Goal: Transaction & Acquisition: Purchase product/service

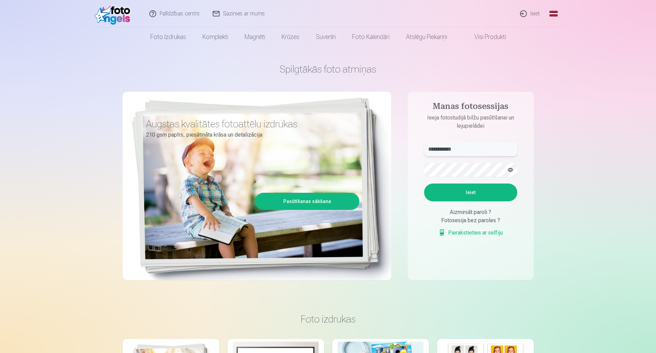
click at [439, 150] on input "**********" at bounding box center [470, 150] width 93 height 14
click at [440, 149] on input "**********" at bounding box center [470, 150] width 93 height 14
type input "**********"
click at [510, 170] on button "button" at bounding box center [510, 169] width 13 height 13
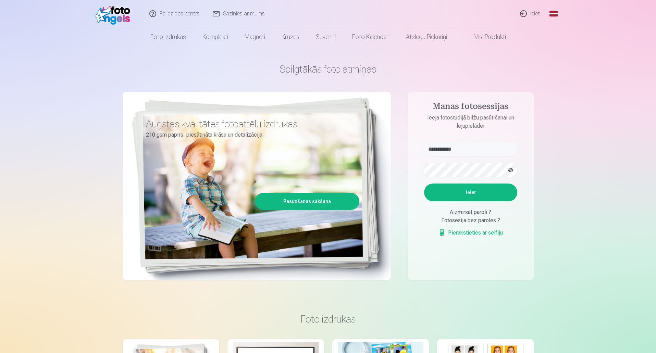
click at [494, 187] on button "Ieiet" at bounding box center [470, 193] width 93 height 18
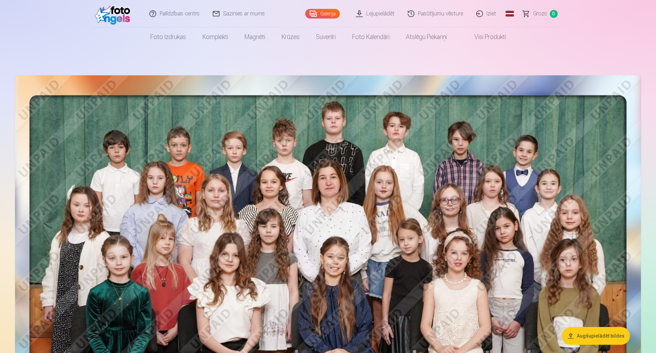
click at [589, 333] on button "Augšupielādēt bildes" at bounding box center [596, 336] width 68 height 18
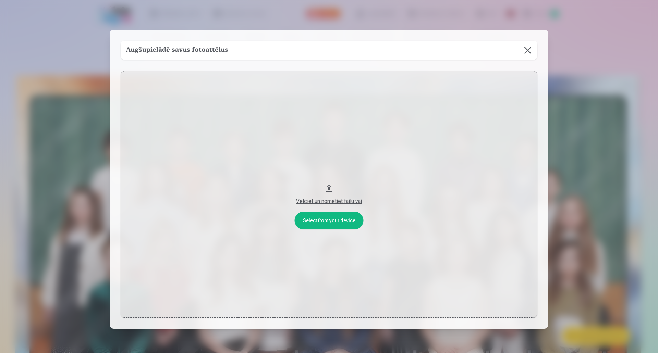
click at [529, 51] on button at bounding box center [527, 50] width 19 height 19
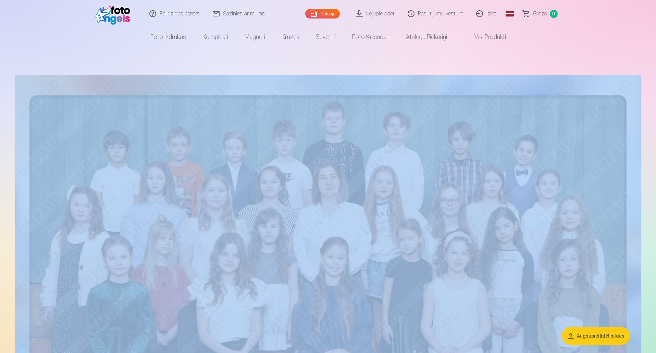
click at [598, 339] on button "Augšupielādēt bildes" at bounding box center [596, 336] width 68 height 18
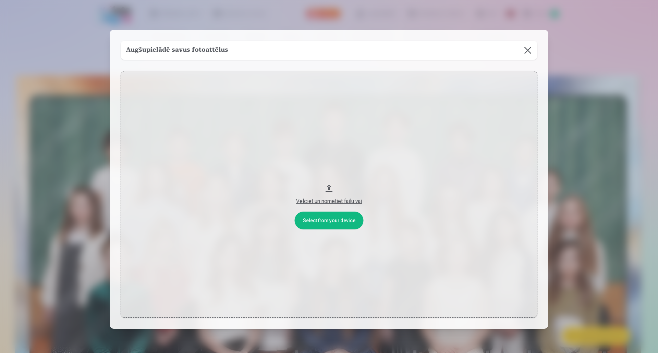
click at [334, 221] on button "Velciet un nometiet failu vai" at bounding box center [329, 194] width 417 height 247
click at [524, 50] on button at bounding box center [527, 50] width 19 height 19
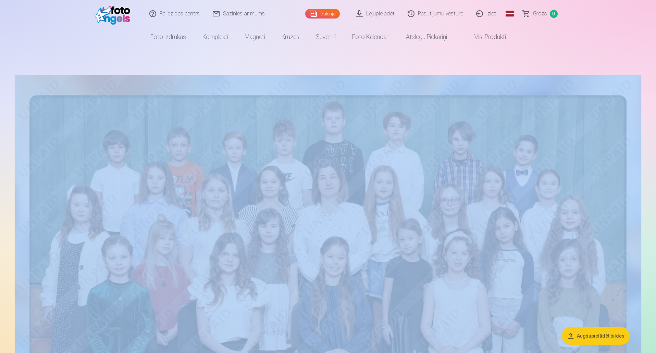
click at [372, 16] on link "Lejupielādēt" at bounding box center [376, 13] width 52 height 27
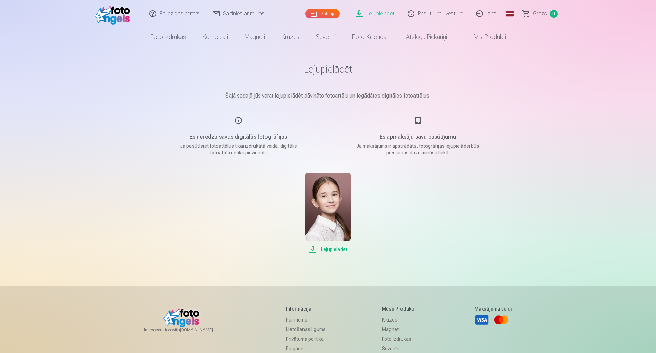
click at [338, 247] on span "Lejupielādēt" at bounding box center [328, 249] width 46 height 8
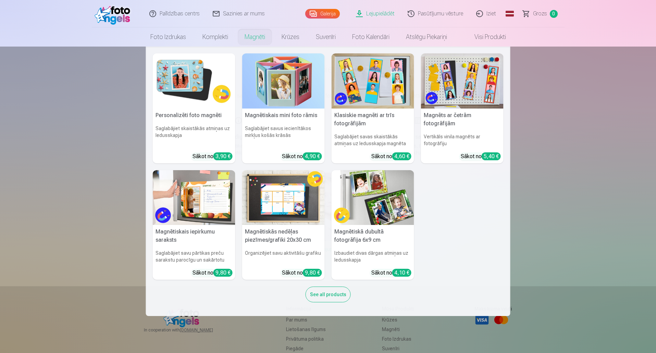
click at [253, 41] on link "Magnēti" at bounding box center [254, 36] width 37 height 19
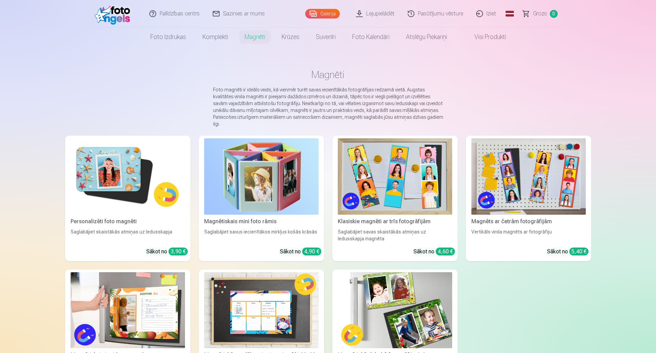
click at [183, 254] on div "Personalizēti foto magnēti Saglabājiet skaistākās atmiņas uz ledusskapja Sākot …" at bounding box center [328, 266] width 526 height 261
click at [177, 240] on link "Personalizēti foto magnēti Saglabājiet skaistākās atmiņas uz ledusskapja Sākot …" at bounding box center [127, 199] width 125 height 126
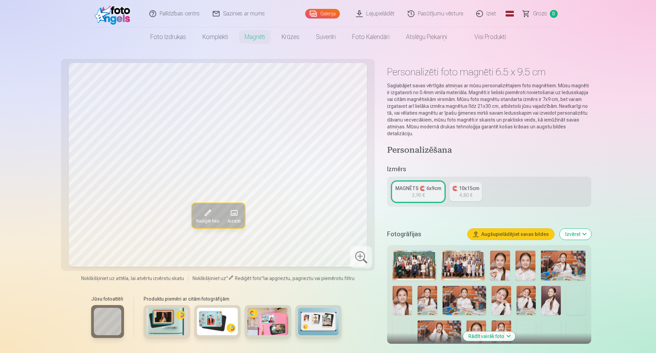
click at [494, 262] on img at bounding box center [500, 266] width 20 height 30
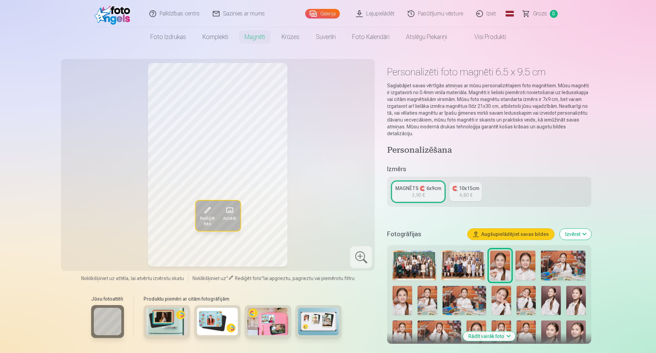
click at [529, 266] on img at bounding box center [526, 266] width 20 height 30
click at [400, 289] on img at bounding box center [403, 300] width 20 height 29
click at [432, 301] on img at bounding box center [428, 300] width 20 height 29
click at [497, 299] on img at bounding box center [502, 300] width 20 height 29
click at [522, 294] on img at bounding box center [527, 300] width 20 height 29
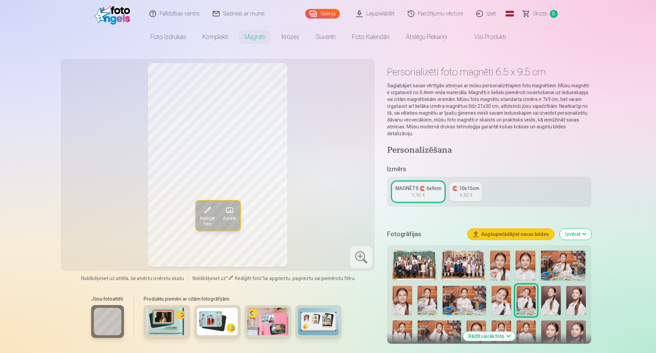
click at [554, 295] on img at bounding box center [551, 300] width 20 height 29
click at [573, 297] on img at bounding box center [576, 300] width 20 height 29
click at [572, 324] on img at bounding box center [576, 335] width 20 height 29
click at [553, 325] on img at bounding box center [551, 335] width 20 height 29
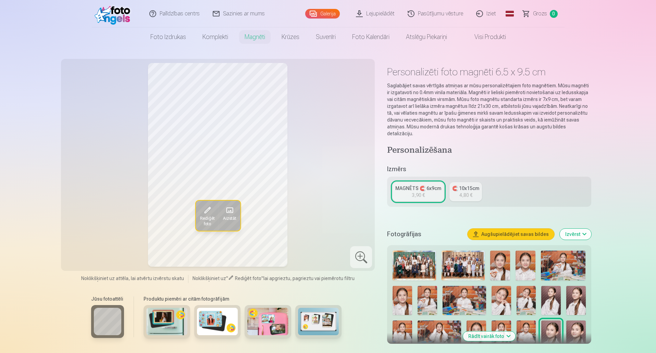
click at [553, 325] on img at bounding box center [551, 335] width 20 height 29
click at [526, 321] on img at bounding box center [527, 335] width 20 height 29
click at [499, 321] on img at bounding box center [502, 335] width 20 height 29
click at [472, 321] on img at bounding box center [477, 335] width 20 height 29
click at [448, 321] on img at bounding box center [440, 335] width 44 height 29
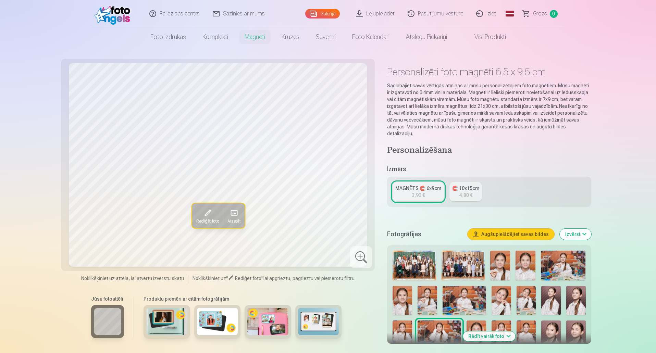
click at [409, 321] on img at bounding box center [403, 335] width 20 height 29
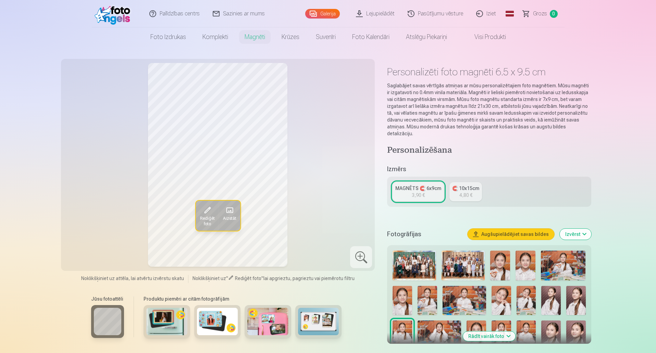
click at [398, 293] on img at bounding box center [403, 300] width 20 height 29
click at [506, 305] on img at bounding box center [502, 300] width 20 height 29
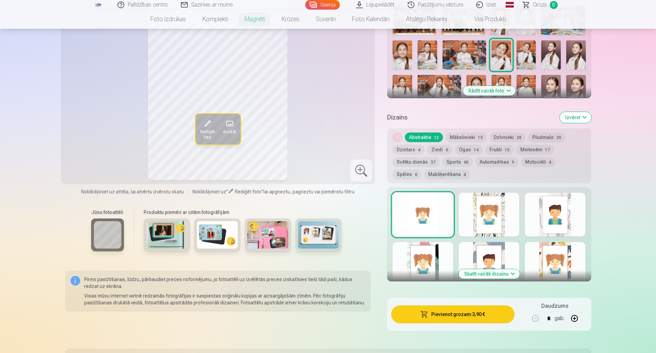
scroll to position [247, 0]
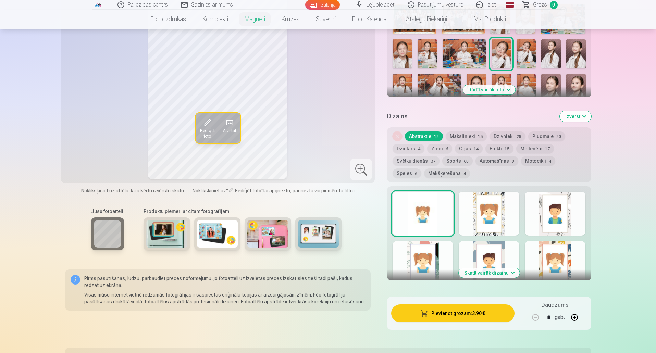
click at [557, 253] on div at bounding box center [555, 263] width 61 height 44
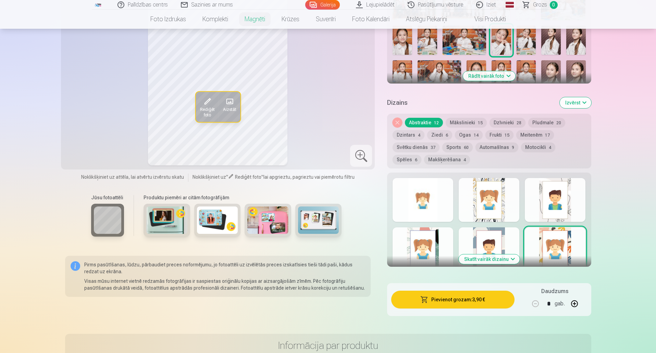
scroll to position [274, 0]
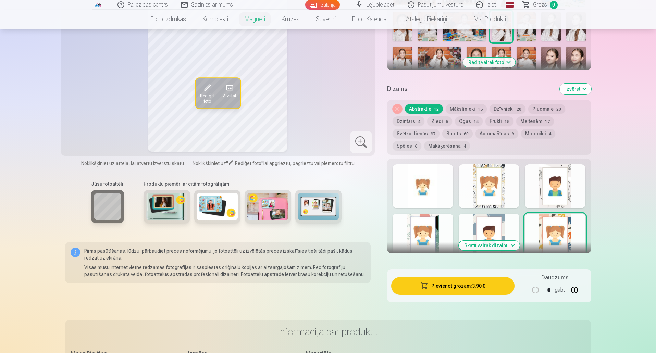
click at [484, 241] on button "Skatīt vairāk dizainu" at bounding box center [489, 246] width 61 height 10
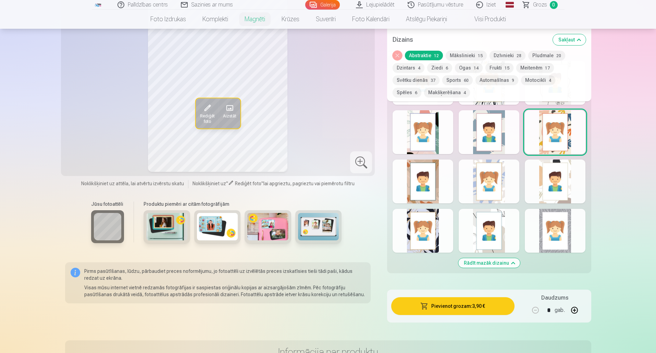
scroll to position [384, 0]
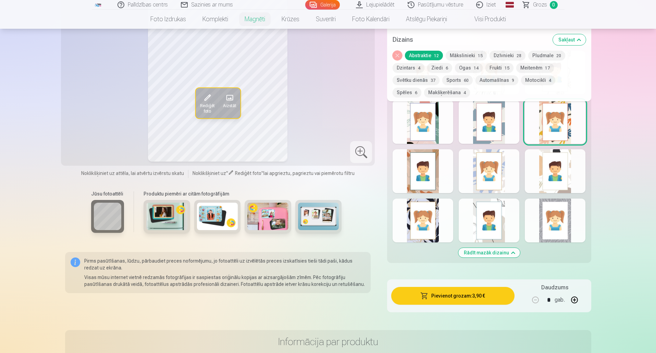
click at [431, 130] on div at bounding box center [423, 122] width 61 height 44
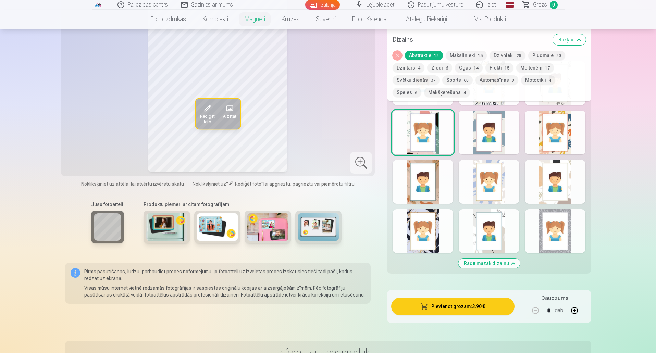
scroll to position [376, 0]
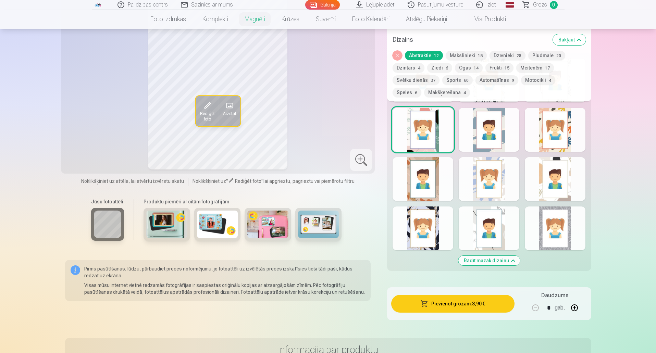
click at [487, 162] on div at bounding box center [489, 179] width 61 height 44
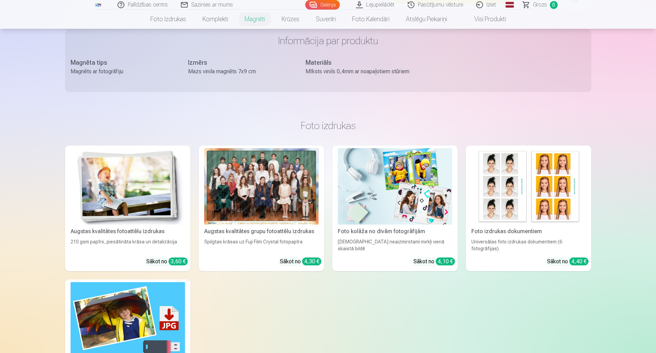
scroll to position [408, 0]
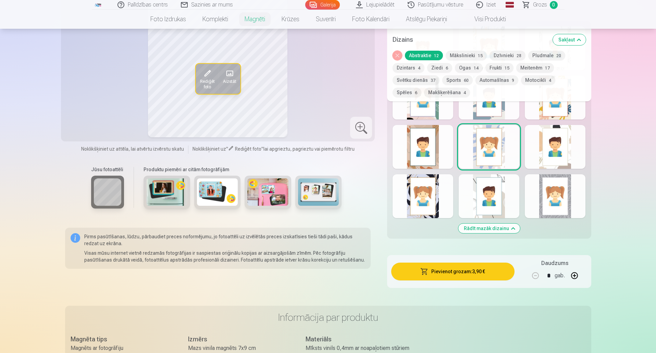
click at [491, 5] on link "Iziet" at bounding box center [486, 5] width 33 height 10
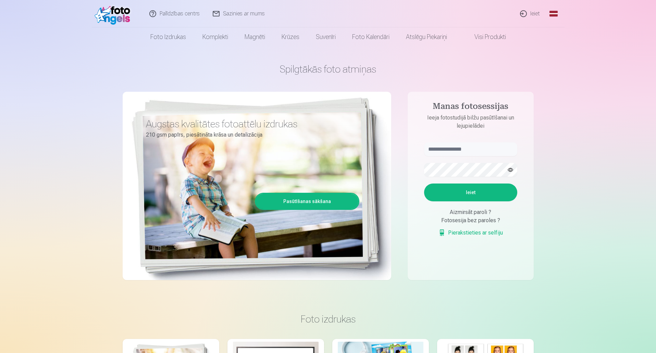
click at [460, 147] on input "text" at bounding box center [470, 150] width 93 height 14
type input "**********"
click at [509, 168] on button "button" at bounding box center [510, 169] width 13 height 13
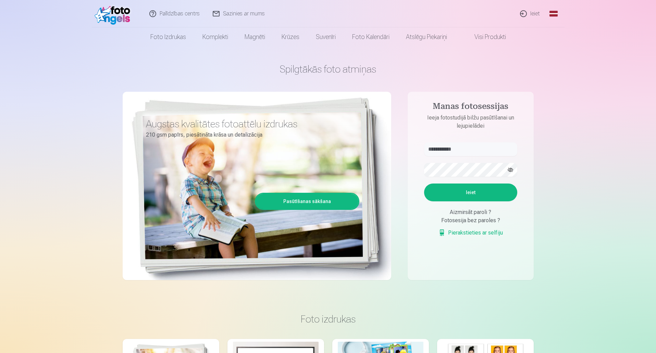
click at [483, 191] on button "Ieiet" at bounding box center [470, 193] width 93 height 18
